Goal: Check status: Check status

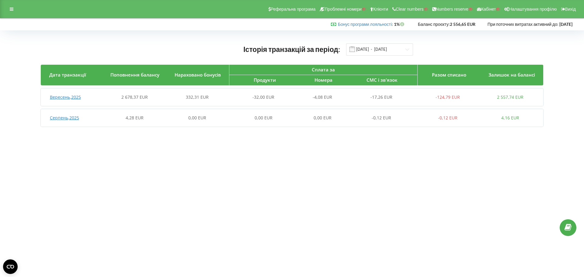
click at [73, 97] on span "Вересень , 2025" at bounding box center [65, 97] width 31 height 6
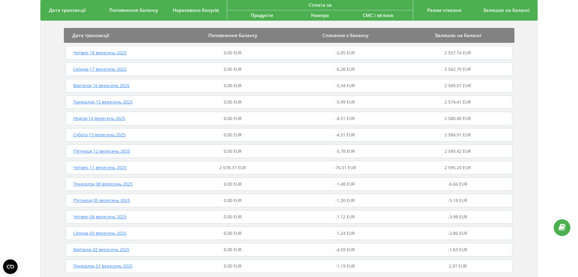
scroll to position [76, 0]
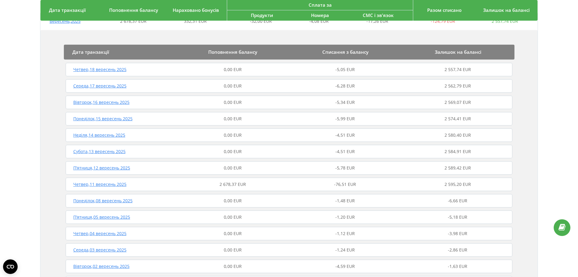
click at [229, 166] on span "0,00 EUR" at bounding box center [233, 168] width 18 height 6
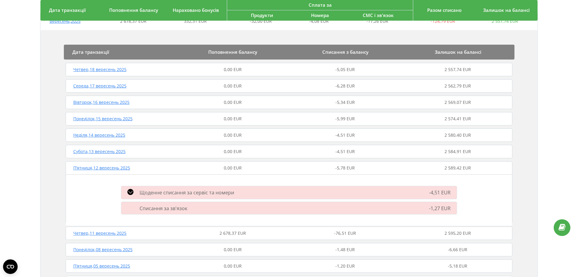
click at [234, 150] on span "0,00 EUR" at bounding box center [233, 152] width 18 height 6
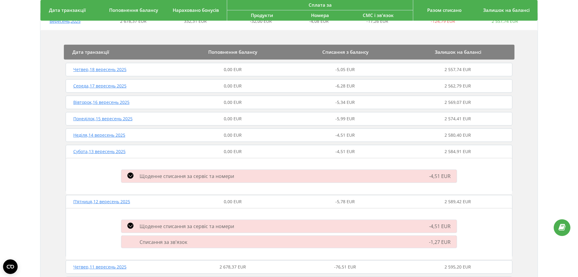
click at [234, 137] on span "0,00 EUR" at bounding box center [233, 135] width 18 height 6
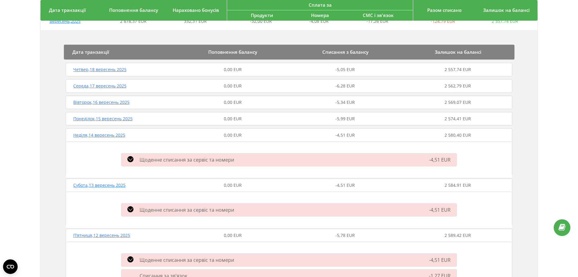
click at [230, 119] on span "0,00 EUR" at bounding box center [233, 119] width 18 height 6
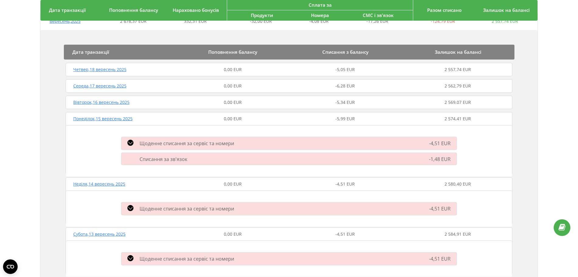
click at [231, 102] on span "0,00 EUR" at bounding box center [233, 102] width 18 height 6
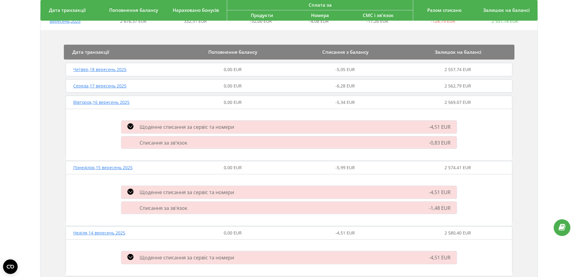
click at [232, 85] on span "0,00 EUR" at bounding box center [233, 86] width 18 height 6
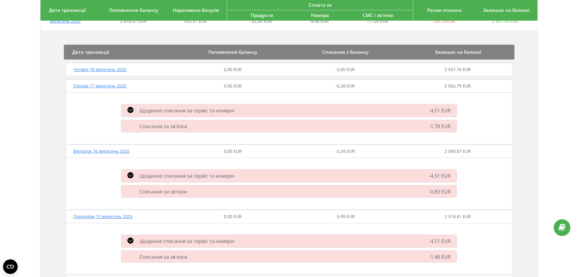
click at [233, 71] on span "0,00 EUR" at bounding box center [233, 70] width 18 height 6
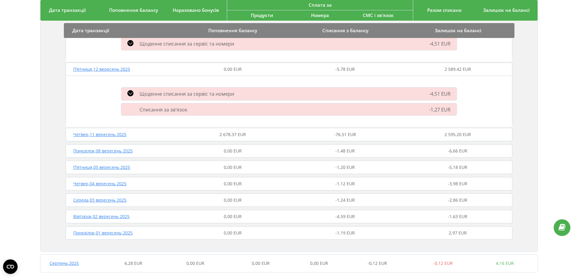
scroll to position [449, 0]
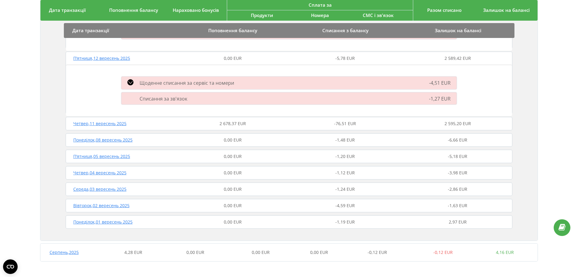
click at [232, 140] on span "0,00 EUR" at bounding box center [233, 140] width 18 height 6
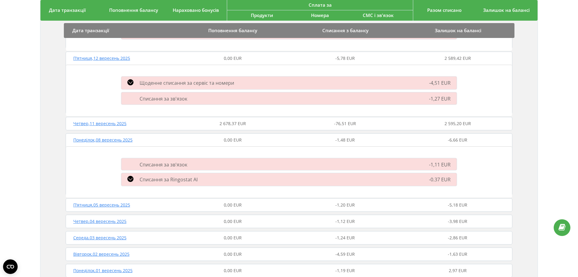
click at [234, 206] on span "0,00 EUR" at bounding box center [233, 205] width 18 height 6
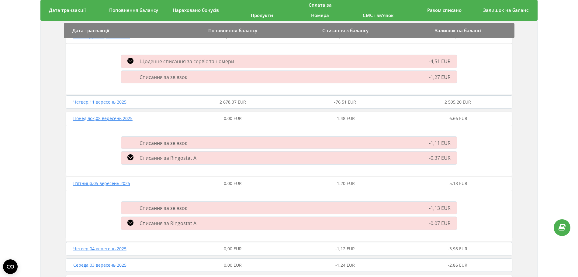
scroll to position [487, 0]
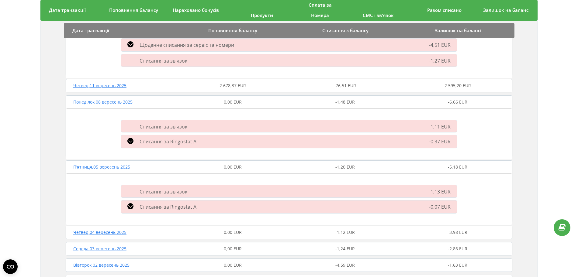
click at [234, 234] on span "0,00 EUR" at bounding box center [233, 233] width 18 height 6
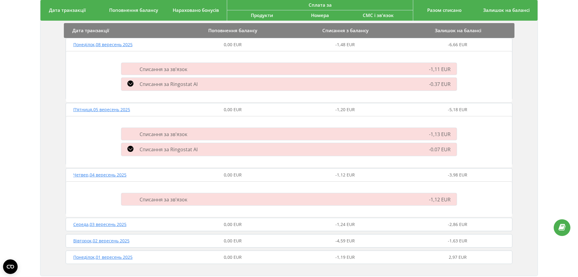
scroll to position [561, 0]
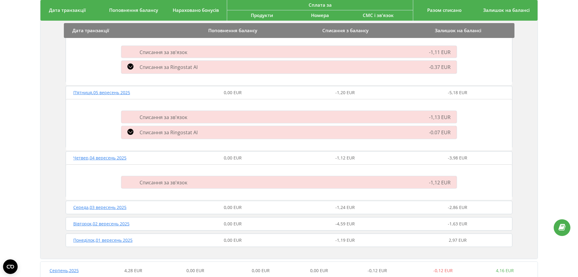
click at [233, 210] on span "0,00 EUR" at bounding box center [233, 208] width 18 height 6
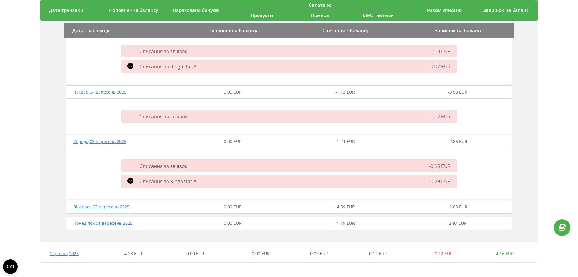
scroll to position [629, 0]
click at [233, 210] on div "Вівторок , 02 вересень 2025 0,00 EUR -4,59 EUR -1,63 EUR" at bounding box center [289, 206] width 450 height 15
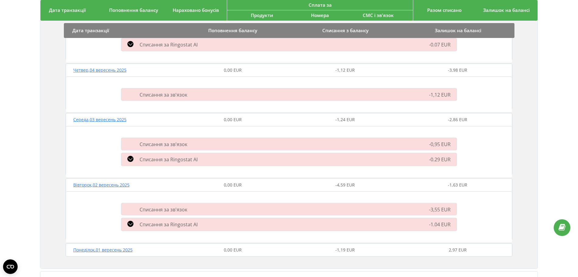
scroll to position [667, 0]
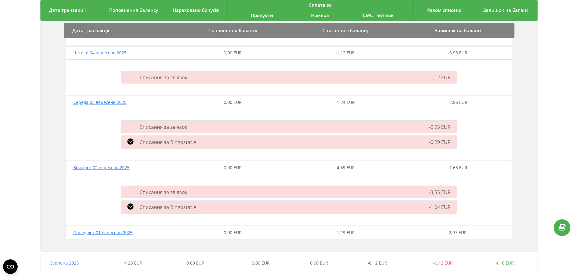
click at [235, 234] on span "0,00 EUR" at bounding box center [233, 233] width 18 height 6
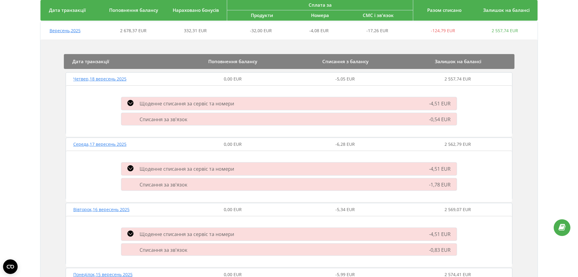
scroll to position [0, 0]
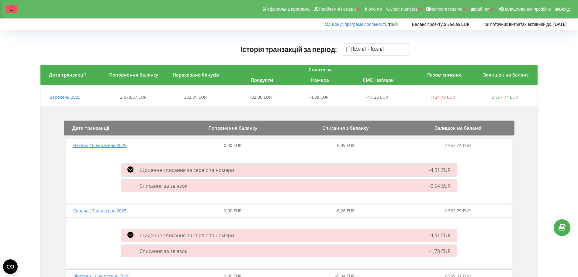
click at [12, 8] on icon at bounding box center [12, 9] width 4 height 4
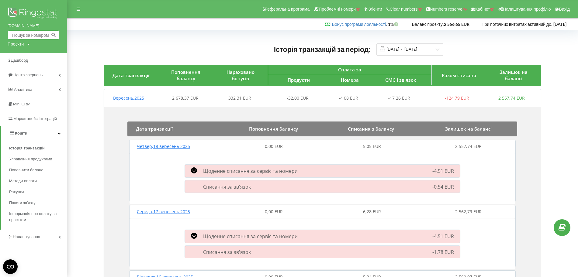
click at [22, 34] on input "text" at bounding box center [34, 34] width 52 height 9
paste input "text"
click at [12, 47] on div "Проєкти" at bounding box center [16, 44] width 16 height 6
click at [16, 56] on input "text" at bounding box center [26, 56] width 30 height 9
paste input "[DOMAIN_NAME]"
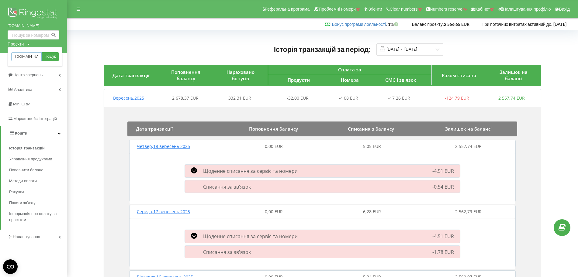
scroll to position [0, 4]
type input "[DOMAIN_NAME]"
click at [54, 55] on span "Пошук" at bounding box center [50, 56] width 11 height 5
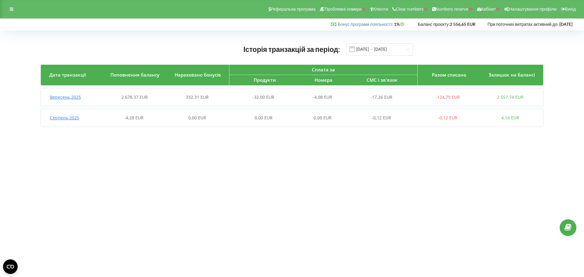
click at [133, 99] on span "2 678,37 EUR" at bounding box center [134, 97] width 26 height 6
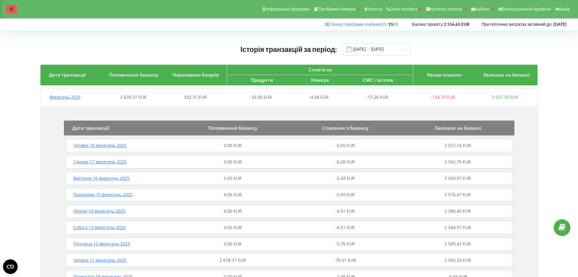
click at [9, 9] on div at bounding box center [11, 9] width 11 height 9
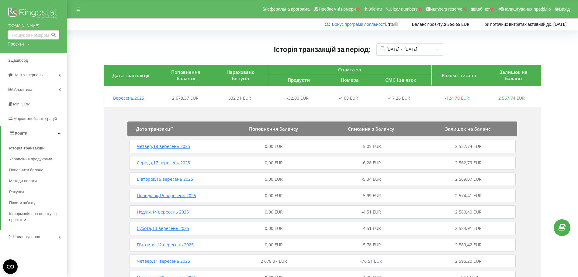
click at [18, 47] on div "[DOMAIN_NAME] Проєкти Пошук" at bounding box center [33, 26] width 67 height 53
click at [19, 45] on div "Проєкти" at bounding box center [16, 44] width 16 height 6
click at [21, 57] on input "text" at bounding box center [26, 56] width 30 height 9
paste input "[DOMAIN_NAME]"
type input "[DOMAIN_NAME]"
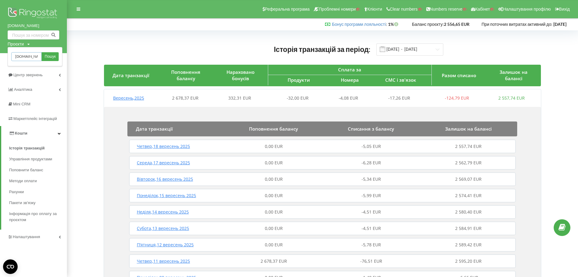
scroll to position [0, 4]
